Goal: Obtain resource: Obtain resource

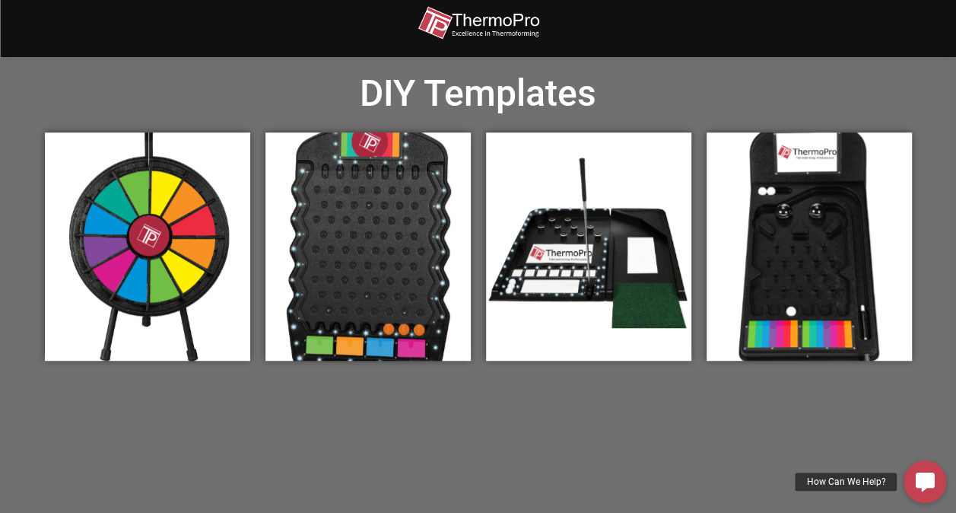
scroll to position [532, 0]
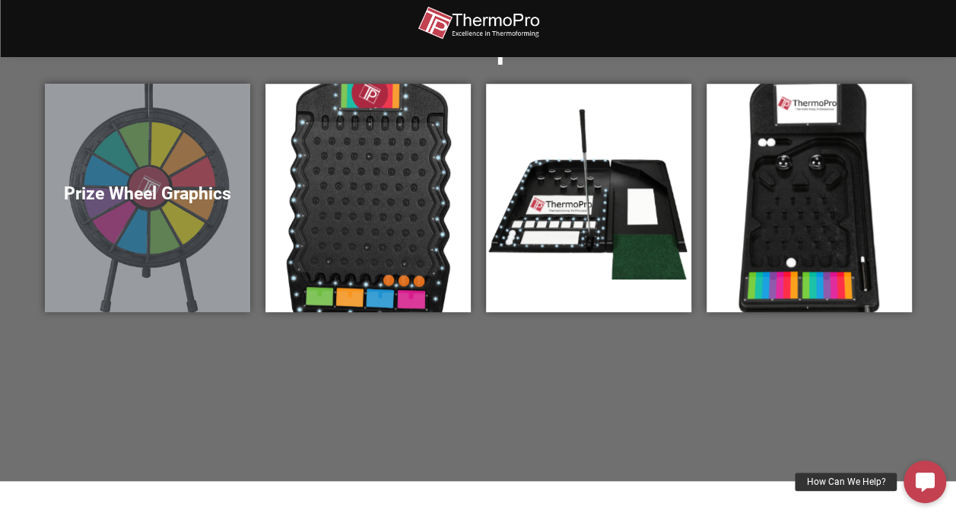
click at [153, 209] on div "Prize Wheel Graphics" at bounding box center [147, 198] width 205 height 228
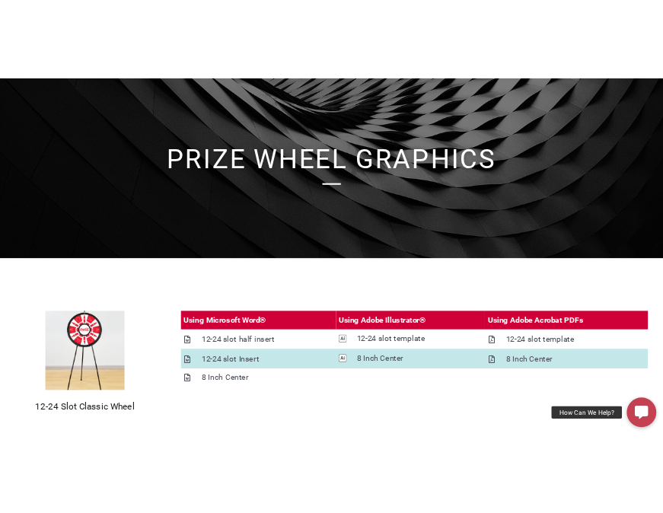
scroll to position [152, 0]
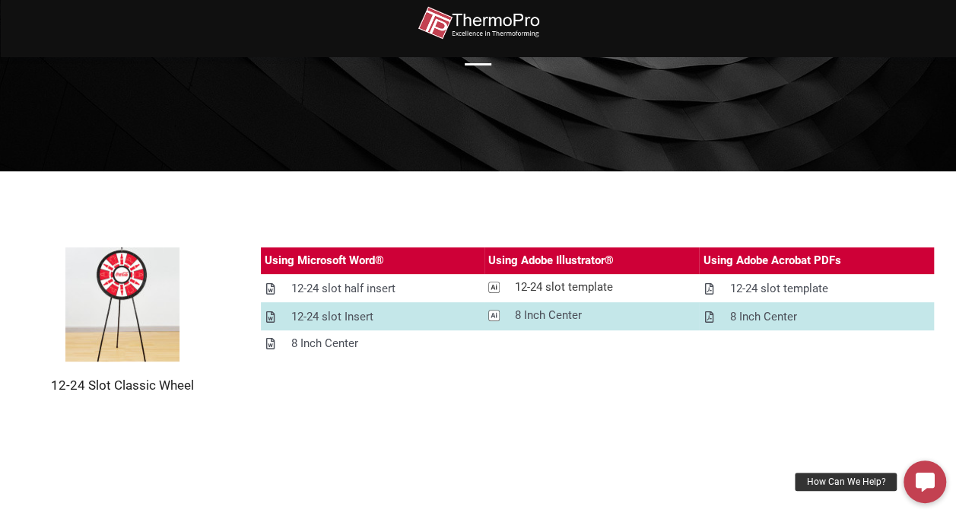
click at [564, 286] on div "12-24 slot template" at bounding box center [564, 287] width 98 height 19
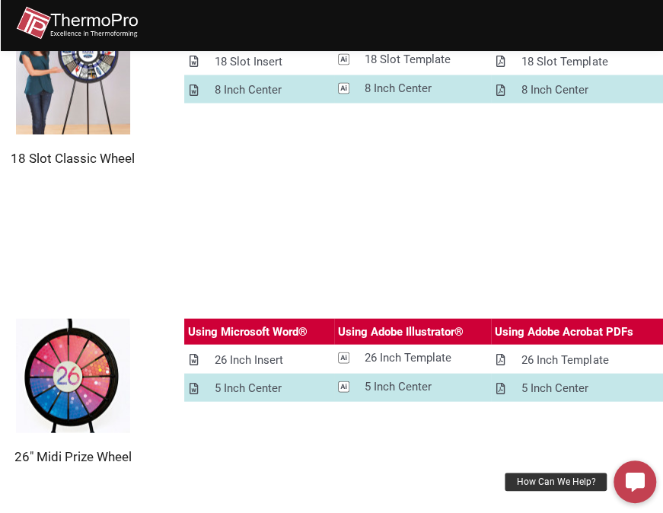
scroll to position [955, 0]
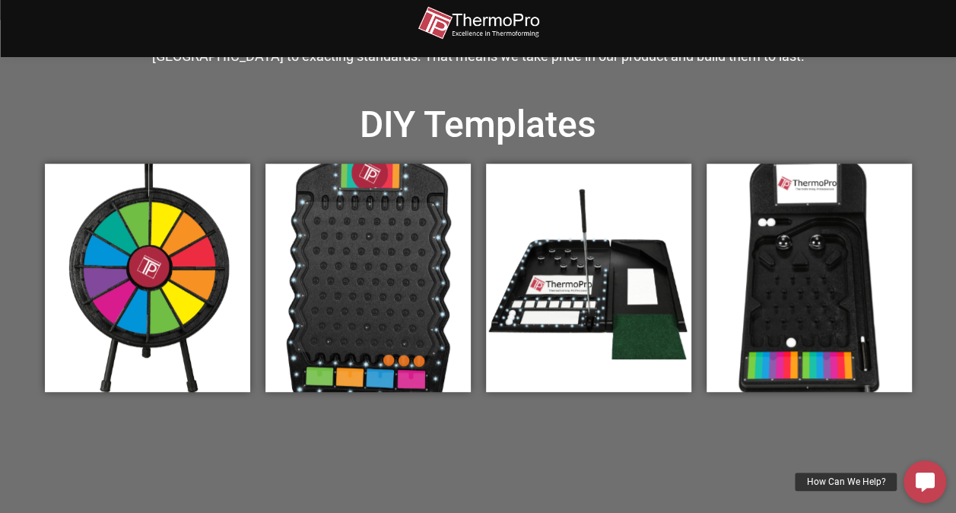
scroll to position [456, 0]
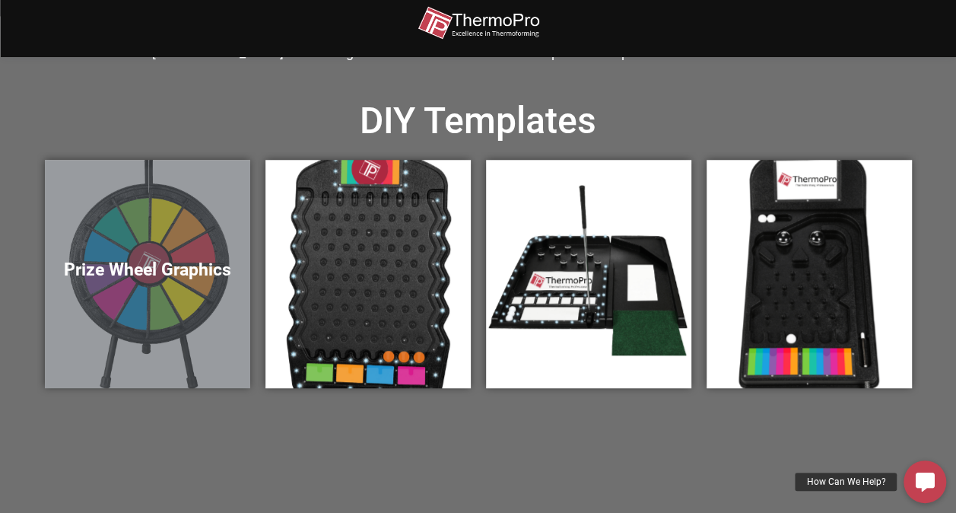
click at [189, 288] on div "Prize Wheel Graphics" at bounding box center [147, 274] width 205 height 228
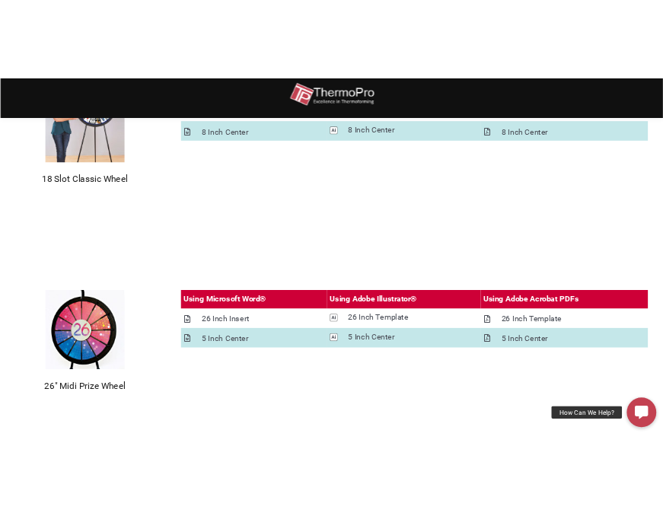
scroll to position [1065, 0]
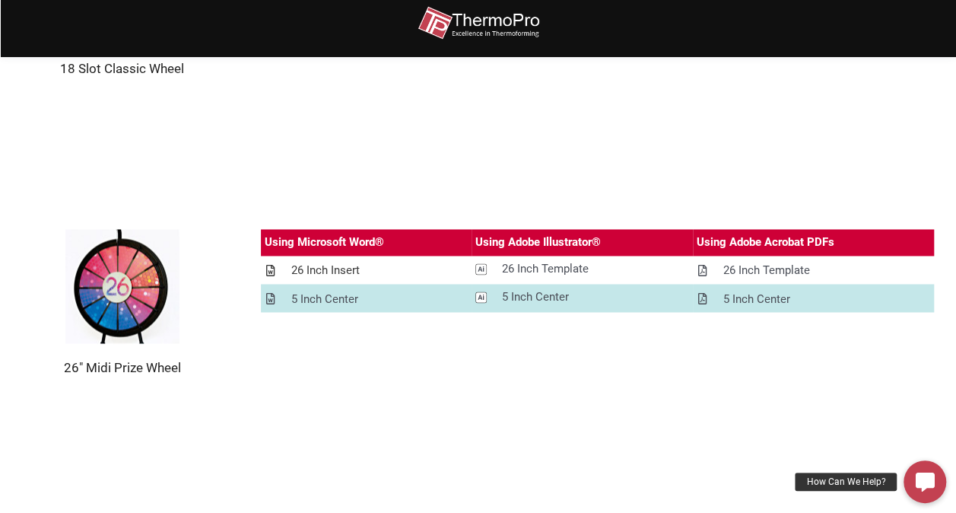
click at [331, 266] on div "26 Inch Insert" at bounding box center [325, 270] width 68 height 19
